Goal: Find specific page/section: Find specific page/section

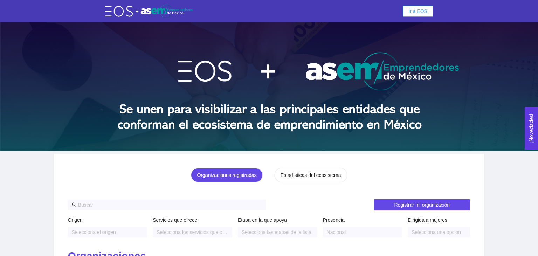
click at [423, 9] on span "Ir a EOS" at bounding box center [417, 11] width 19 height 8
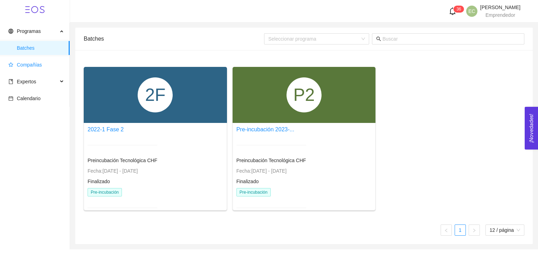
click at [35, 65] on span "Compañías" at bounding box center [29, 65] width 25 height 6
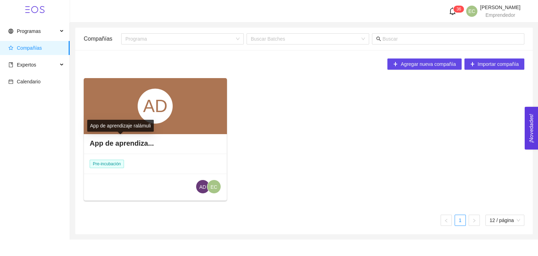
click at [143, 144] on h4 "App de aprendiza..." at bounding box center [122, 143] width 64 height 10
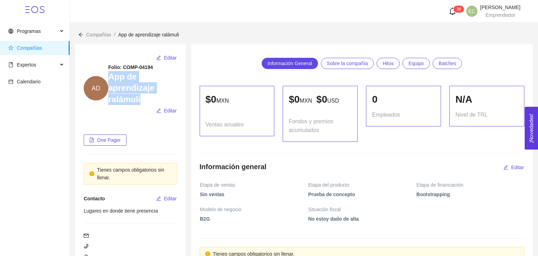
drag, startPoint x: 109, startPoint y: 77, endPoint x: 145, endPoint y: 100, distance: 42.7
click at [145, 100] on h3 "App de aprendizaje ralámuli" at bounding box center [142, 88] width 69 height 34
copy h3 "App de aprendizaje ralámuli"
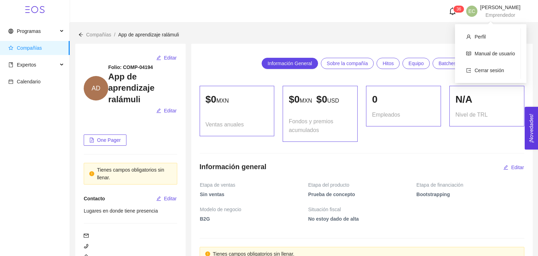
click at [491, 3] on header "3 [DATE] [PERSON_NAME] Emprendedor" at bounding box center [304, 11] width 468 height 22
click at [476, 38] on span "Perfil" at bounding box center [479, 37] width 11 height 6
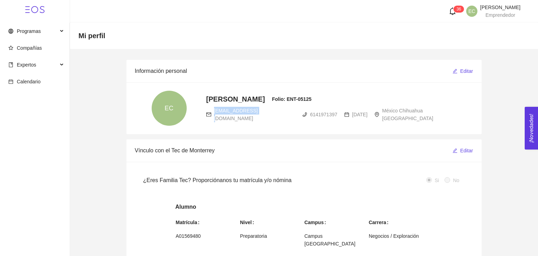
drag, startPoint x: 257, startPoint y: 115, endPoint x: 212, endPoint y: 118, distance: 44.5
click at [212, 118] on div "EC [PERSON_NAME] Folio: ENT-05125 [EMAIL_ADDRESS][DOMAIN_NAME] 6141971397 [DATE…" at bounding box center [304, 108] width 338 height 35
copy div "[EMAIL_ADDRESS][DOMAIN_NAME]"
